Goal: Check status: Check status

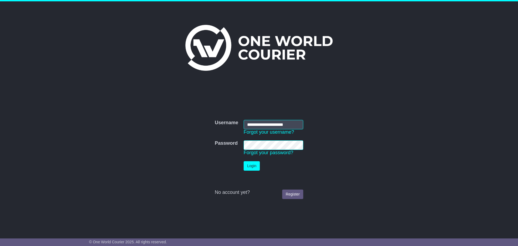
click at [246, 160] on td "Login" at bounding box center [273, 165] width 65 height 15
click at [247, 166] on button "Login" at bounding box center [251, 165] width 16 height 9
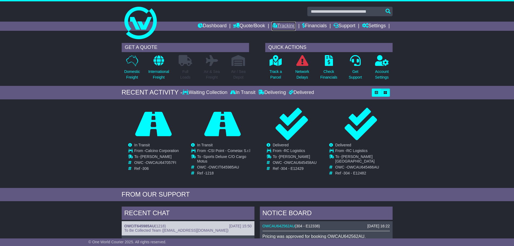
click at [276, 24] on link "Tracking" at bounding box center [284, 26] width 24 height 9
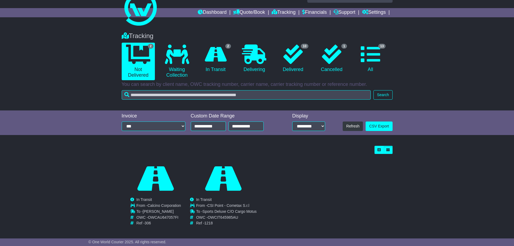
scroll to position [21, 0]
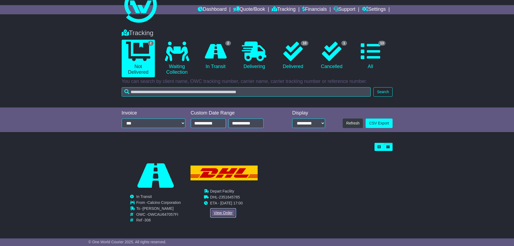
click at [226, 208] on link "View Order" at bounding box center [223, 212] width 26 height 9
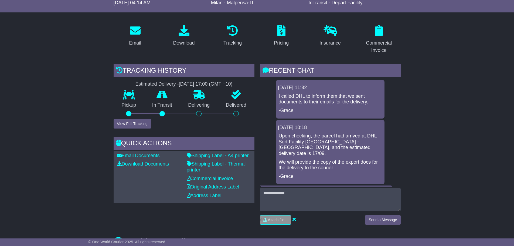
scroll to position [81, 0]
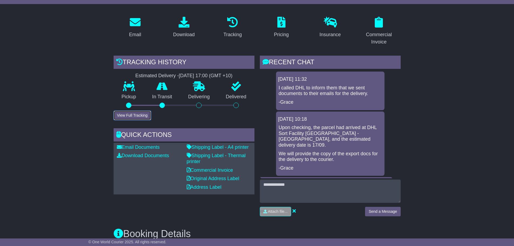
click at [123, 116] on button "View Full Tracking" at bounding box center [132, 115] width 37 height 9
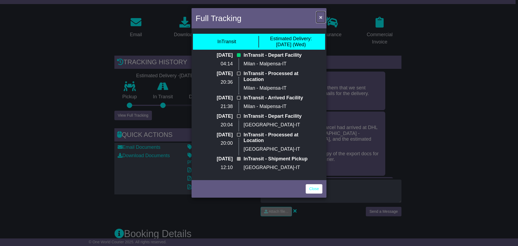
click at [320, 15] on span "×" at bounding box center [320, 17] width 3 height 6
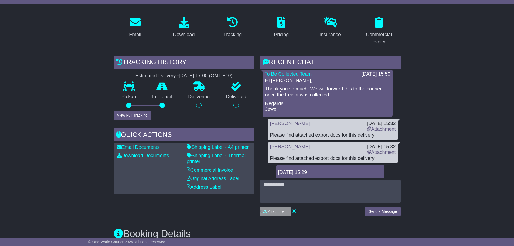
scroll to position [0, 0]
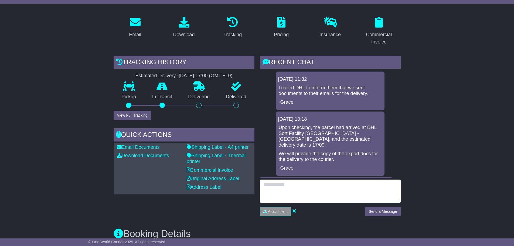
click at [322, 190] on textarea at bounding box center [330, 190] width 141 height 23
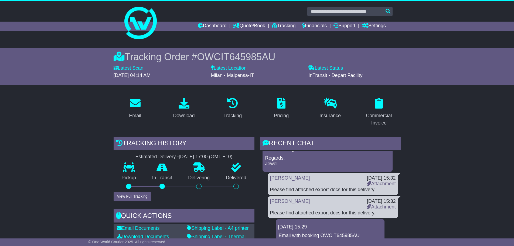
scroll to position [108, 0]
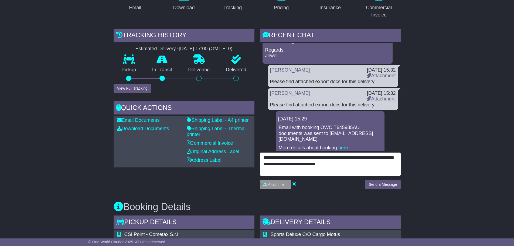
click at [357, 165] on textarea "**********" at bounding box center [330, 163] width 141 height 23
type textarea "**********"
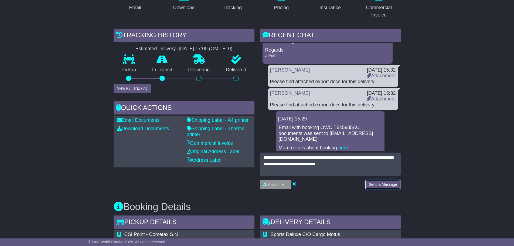
click at [379, 182] on button "Send a Message" at bounding box center [382, 184] width 35 height 9
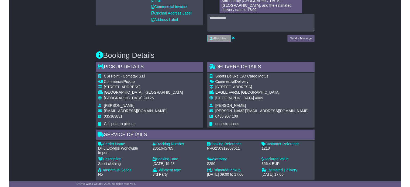
scroll to position [243, 0]
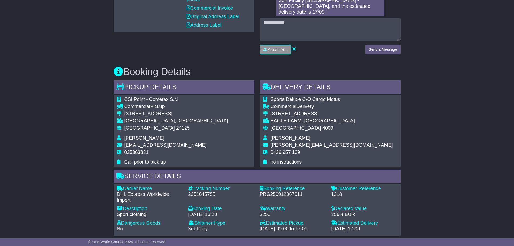
click at [204, 197] on div "Tracking Number - 2351645785" at bounding box center [220, 194] width 71 height 18
click at [203, 196] on div "2351645785" at bounding box center [221, 194] width 66 height 6
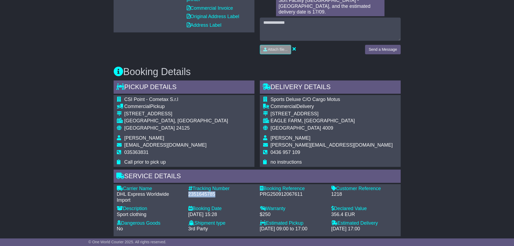
copy div "2351645785"
drag, startPoint x: 331, startPoint y: 144, endPoint x: 271, endPoint y: 147, distance: 60.2
click at [271, 147] on td "[PERSON_NAME][EMAIL_ADDRESS][DOMAIN_NAME]" at bounding box center [331, 145] width 122 height 7
copy span "[PERSON_NAME][EMAIL_ADDRESS][DOMAIN_NAME]"
